Goal: Task Accomplishment & Management: Manage account settings

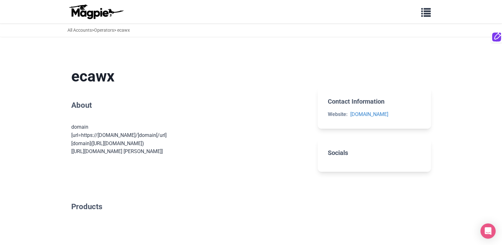
click at [415, 10] on div "Problems we solve Products Content Management and Distribution Magpie for Resel…" at bounding box center [251, 12] width 380 height 18
click at [427, 19] on div "Problems we solve Products Content Management and Distribution Magpie for Resel…" at bounding box center [251, 12] width 380 height 18
click at [425, 23] on div "All Accounts > Operators > ecawx" at bounding box center [251, 29] width 502 height 13
click at [427, 16] on span "button" at bounding box center [426, 11] width 10 height 10
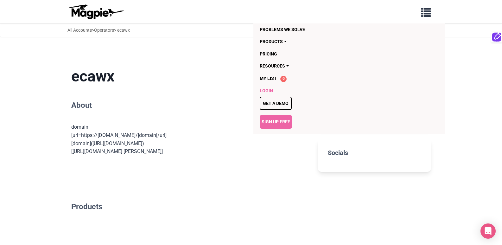
click at [268, 90] on link "Login" at bounding box center [313, 91] width 106 height 12
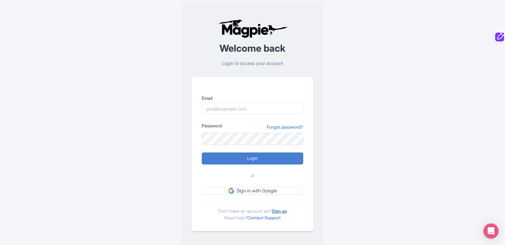
click at [280, 209] on link "Sign up" at bounding box center [279, 210] width 15 height 5
click at [278, 211] on link "Sign up" at bounding box center [279, 210] width 15 height 5
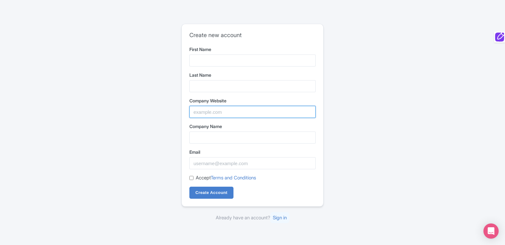
click at [211, 112] on input "Company Website" at bounding box center [252, 112] width 126 height 12
click at [213, 112] on input "Company Website" at bounding box center [252, 112] width 126 height 12
paste input "SBI Software"
type input "SBI Software"
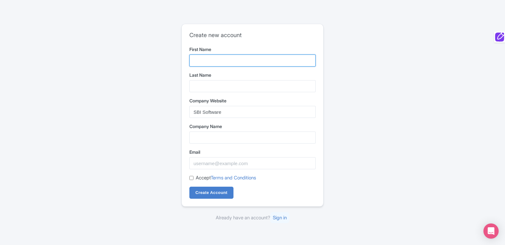
click at [219, 63] on input "First Name" at bounding box center [252, 61] width 126 height 12
paste input "SBI Software"
type input "SBI"
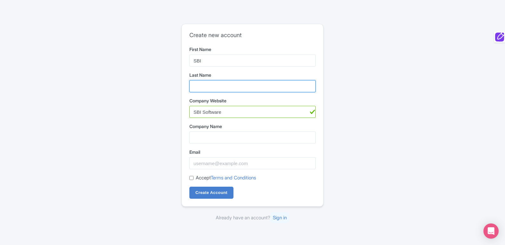
paste input "Software"
type input "Software"
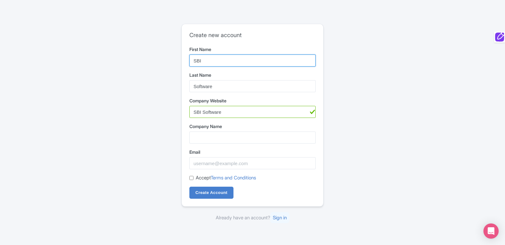
type input "SBI"
click at [211, 105] on div "Company Website SBI Software" at bounding box center [252, 107] width 126 height 21
click at [208, 112] on input "SBI Software" at bounding box center [252, 112] width 126 height 12
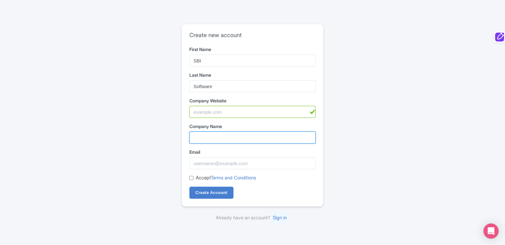
click at [203, 135] on input "Company Name" at bounding box center [252, 138] width 126 height 12
paste input "SBI Software"
type input "SBI Software"
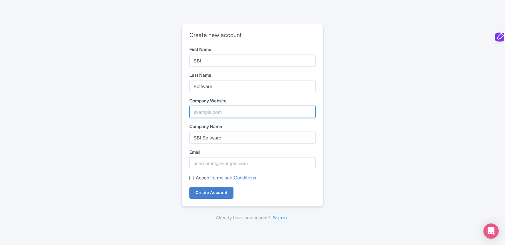
click at [208, 109] on input "Company Website" at bounding box center [252, 112] width 126 height 12
paste input "https://www.sbigrower.com/all-tools"
type input "https://www.sbigrower.com/all-tools"
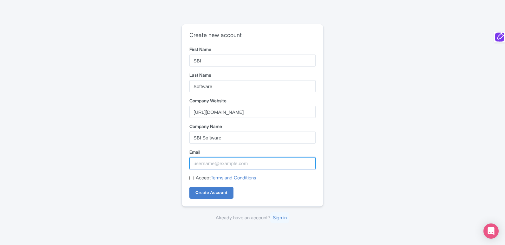
click at [213, 159] on input "Email" at bounding box center [252, 163] width 126 height 12
paste input "sbigrower1@fontfee.com"
type input "sbigrower1@fontfee.com"
paste input "sbigrower1@fontfee.com"
type input "sbigrower1@fontfee.com"
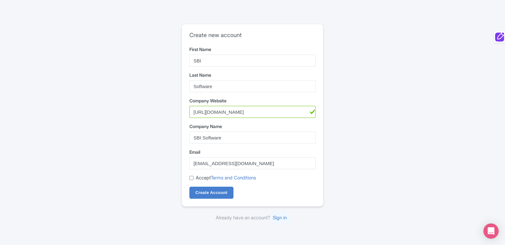
click at [195, 177] on div "Accept Terms and Conditions" at bounding box center [252, 177] width 126 height 7
click at [191, 177] on input "Accept Terms and Conditions" at bounding box center [191, 178] width 4 height 4
checkbox input "true"
click at [166, 189] on div "Create new account First Name SBI Last Name Software Company Website https://ww…" at bounding box center [252, 122] width 406 height 203
click at [217, 195] on input "Create Account" at bounding box center [211, 193] width 44 height 12
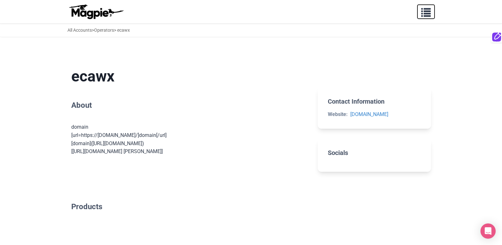
click at [426, 12] on span "button" at bounding box center [426, 11] width 10 height 10
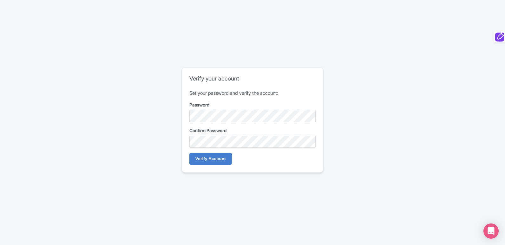
click at [231, 106] on label "Password" at bounding box center [252, 104] width 126 height 7
click at [195, 161] on input "Verify Account" at bounding box center [210, 159] width 42 height 12
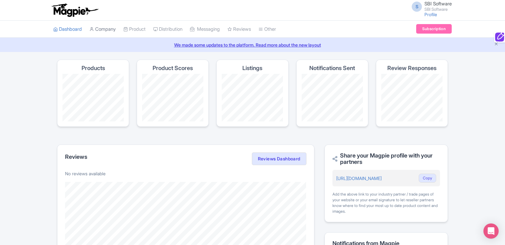
click at [111, 31] on link "Company" at bounding box center [102, 29] width 26 height 17
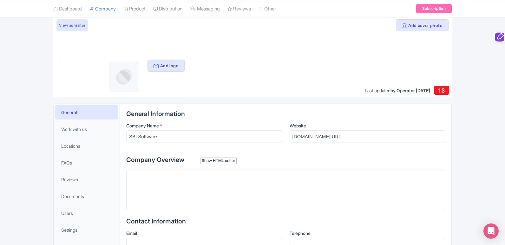
scroll to position [45, 0]
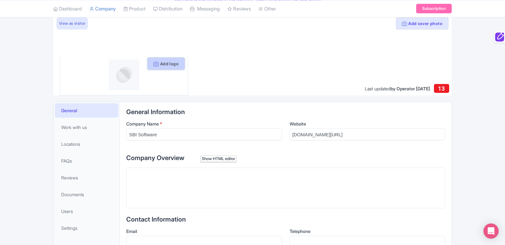
click at [172, 62] on button "Add logo" at bounding box center [165, 64] width 37 height 12
drag, startPoint x: 168, startPoint y: 67, endPoint x: 175, endPoint y: 77, distance: 12.5
click at [168, 68] on button "Add logo" at bounding box center [165, 64] width 37 height 12
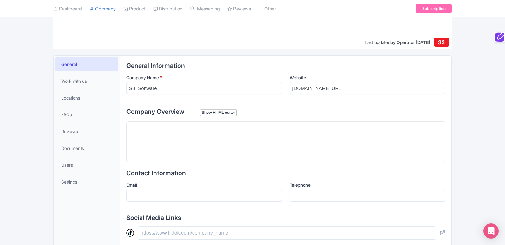
scroll to position [105, 0]
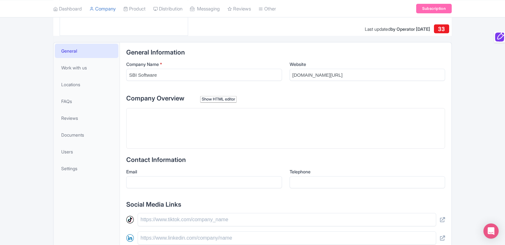
click at [256, 143] on trix-editor at bounding box center [285, 128] width 318 height 41
click at [237, 103] on div "Company Overview Show HTML editor Bold Italic Strikethrough Link Heading Quote …" at bounding box center [285, 120] width 318 height 55
click at [234, 100] on div "Show HTML editor" at bounding box center [218, 99] width 36 height 7
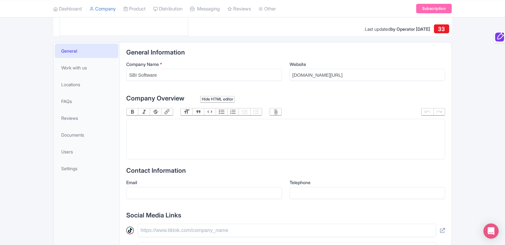
click at [214, 140] on trix-editor at bounding box center [285, 139] width 318 height 41
click at [241, 136] on trix-editor at bounding box center [285, 139] width 318 height 41
paste trix-editor "<div>Accounting Software System for Growers | QuickBooks Integration - SBI Soft…"
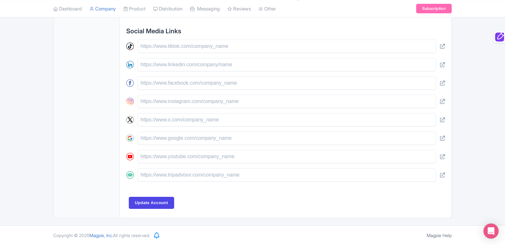
scroll to position [74, 0]
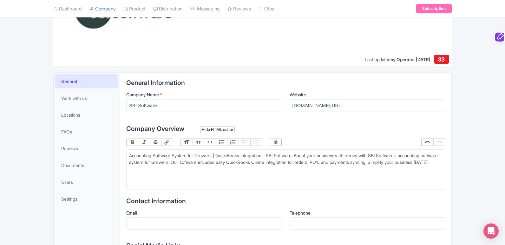
click at [302, 155] on div "Accounting Software System for Growers | QuickBooks Integration - SBI Software;…" at bounding box center [285, 162] width 313 height 20
click at [302, 155] on div "Accounting Software System for Growers | QuickBooks Integration - SBI Software;…" at bounding box center [285, 165] width 313 height 27
paste trix-editor "<div>Accounting Software System for Growers | QuickBooks Integration - SBI Soft…"
type trix-editor "<div>Accounting Software System for Growers | QuickBooks Integration - SBI Soft…"
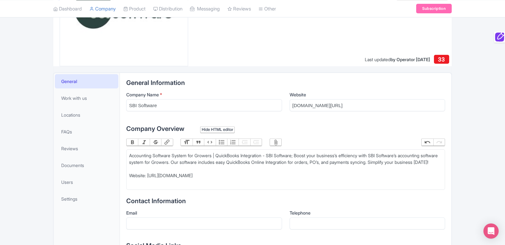
click at [168, 140] on button "Link" at bounding box center [166, 142] width 11 height 7
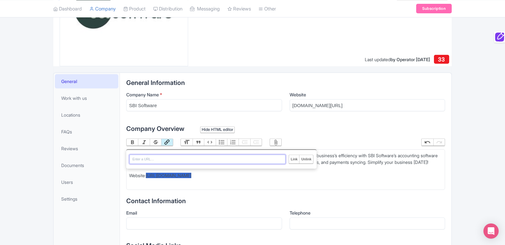
paste input "https://www.sbigrower.com/quickbooks-integration"
type input "https://www.sbigrower.com/quickbooks-integration"
click at [292, 158] on input "Link" at bounding box center [294, 159] width 10 height 8
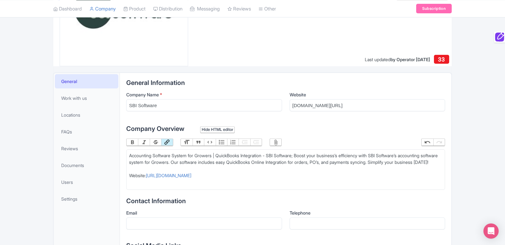
click at [270, 171] on div "Accounting Software System for Growers | QuickBooks Integration - SBI Software;…" at bounding box center [285, 165] width 313 height 27
type trix-editor "<div>Accounting Software System for Growers | QuickBooks Integration - SBI Soft…"
copy div "Accounting Software System for Growers | QuickBooks Integration - SBI Software;…"
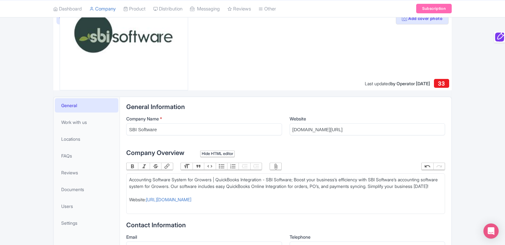
drag, startPoint x: 474, startPoint y: 102, endPoint x: 470, endPoint y: 103, distance: 4.8
click at [470, 103] on div "Add cover photo View as visitor Update logo Last updated by Operator Sep 19, 20…" at bounding box center [252, 232] width 505 height 447
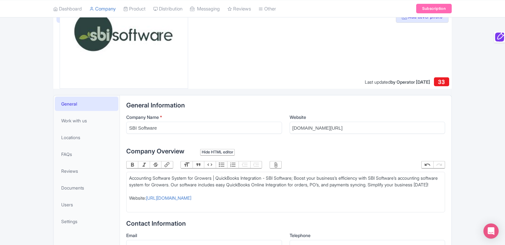
scroll to position [109, 0]
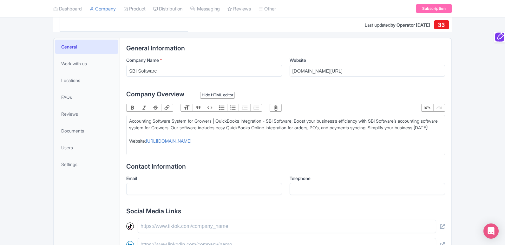
click at [299, 144] on div "Accounting Software System for Growers | QuickBooks Integration - SBI Software;…" at bounding box center [285, 131] width 313 height 27
click at [321, 69] on input "sbigrower.com/all-tools" at bounding box center [367, 71] width 156 height 12
paste input "https://www.sbigrower.com/quickbooks-integration"
type input "https://www.sbigrower.com/quickbooks-integration"
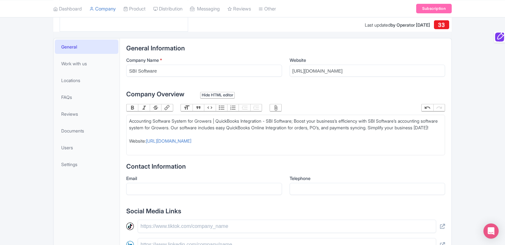
click at [457, 125] on div "Add cover photo View as visitor Update logo Last updated by Operator Sep 19, 20…" at bounding box center [252, 174] width 505 height 447
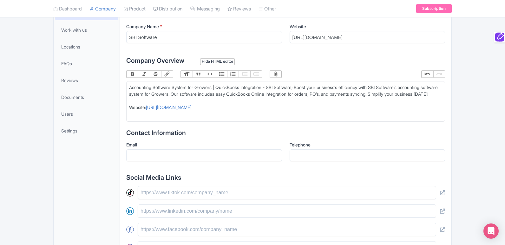
scroll to position [160, 0]
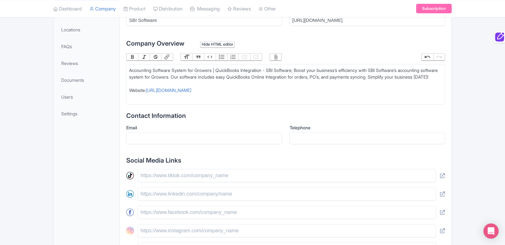
click at [260, 86] on div "Accounting Software System for Growers | QuickBooks Integration - SBI Software;…" at bounding box center [285, 80] width 313 height 27
type trix-editor "<div>Accounting Software System for Growers | QuickBooks Integration - SBI Soft…"
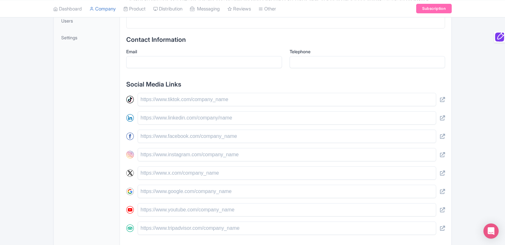
scroll to position [289, 0]
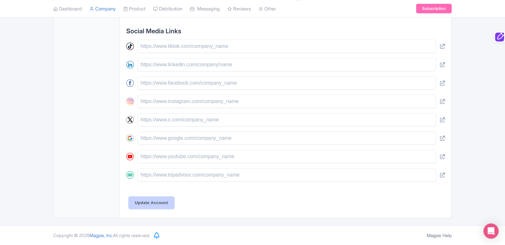
click at [146, 207] on input "Update Account" at bounding box center [151, 203] width 45 height 12
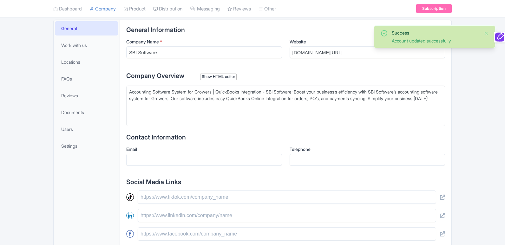
scroll to position [27, 0]
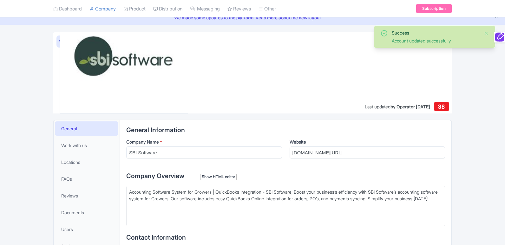
drag, startPoint x: 507, startPoint y: 153, endPoint x: 495, endPoint y: 93, distance: 61.7
click at [495, 93] on html "S SBI Software SBI Software Profile Users Settings Sign out Dashboard Company P…" at bounding box center [252, 95] width 505 height 245
type trix-editor "<div>Accounting Software System for Growers | QuickBooks Integration - SBI Soft…"
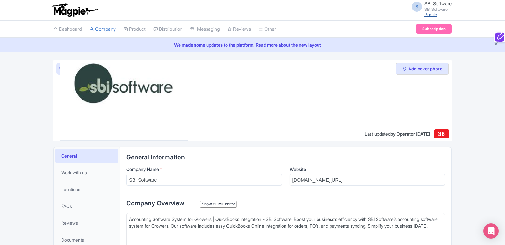
click at [431, 14] on link "Profile" at bounding box center [430, 14] width 13 height 5
